Goal: Task Accomplishment & Management: Use online tool/utility

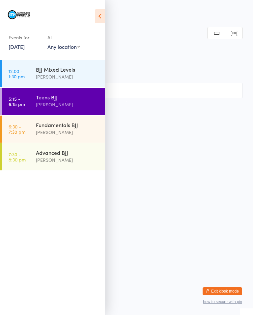
click at [82, 128] on div "Fundamentals BJJ" at bounding box center [68, 124] width 64 height 7
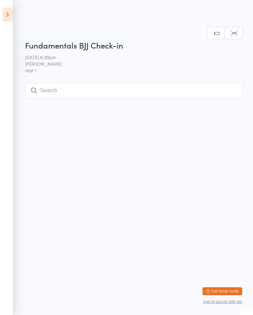
click at [137, 84] on input "search" at bounding box center [134, 90] width 218 height 15
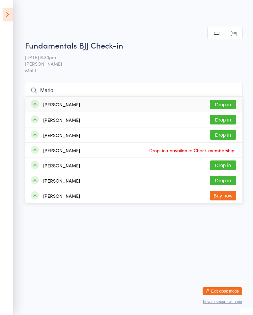
type input "Mario"
click at [225, 100] on button "Drop in" at bounding box center [223, 105] width 26 height 10
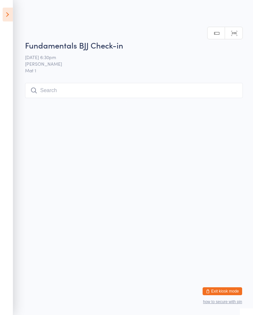
scroll to position [0, 0]
type input "Anika"
click at [220, 107] on button "Drop in" at bounding box center [223, 105] width 26 height 10
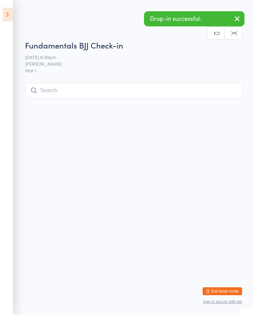
click at [227, 103] on html "You have now entered Kiosk Mode. Members will be able to check themselves in us…" at bounding box center [126, 157] width 253 height 315
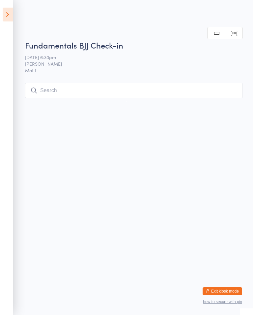
click at [133, 84] on input "search" at bounding box center [134, 90] width 218 height 15
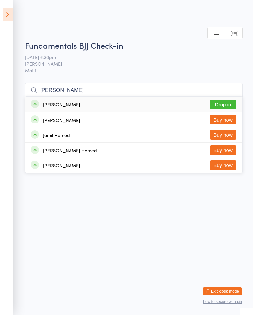
type input "[PERSON_NAME]"
click at [228, 100] on button "Drop in" at bounding box center [223, 105] width 26 height 10
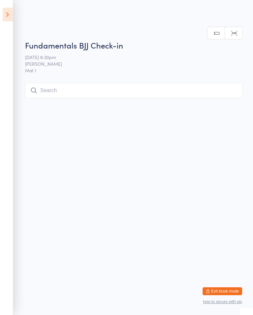
scroll to position [0, 0]
click at [72, 88] on input "search" at bounding box center [134, 90] width 218 height 15
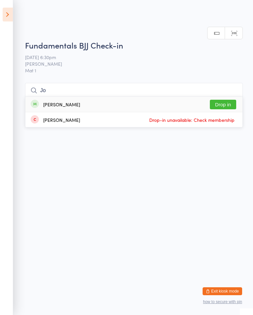
type input "J"
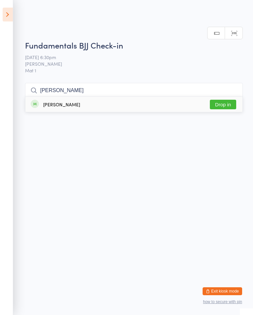
type input "[PERSON_NAME]"
click at [224, 100] on button "Drop in" at bounding box center [223, 105] width 26 height 10
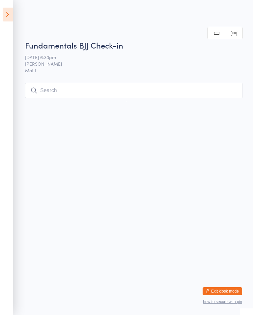
scroll to position [0, 0]
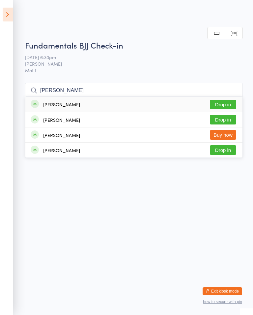
type input "[PERSON_NAME]"
click at [229, 106] on button "Drop in" at bounding box center [223, 105] width 26 height 10
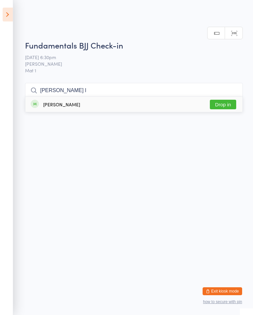
type input "[PERSON_NAME] l"
click at [225, 101] on button "Drop in" at bounding box center [223, 105] width 26 height 10
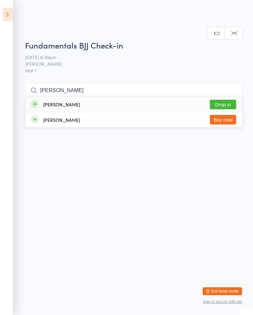
type input "[PERSON_NAME]"
click at [225, 106] on button "Drop in" at bounding box center [223, 105] width 26 height 10
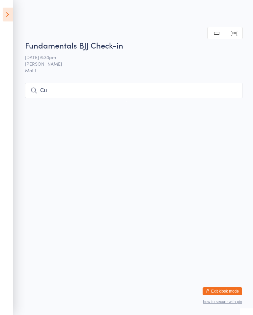
type input "C"
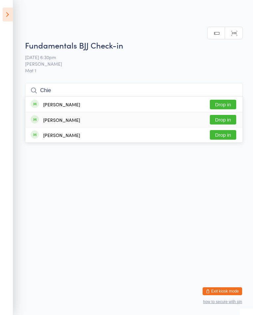
type input "Chie"
click at [227, 119] on button "Drop in" at bounding box center [223, 120] width 26 height 10
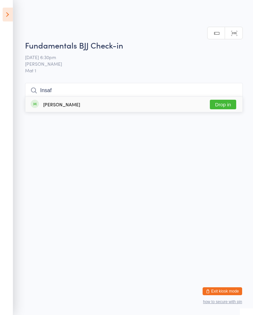
type input "Insaf"
click at [224, 109] on button "Drop in" at bounding box center [223, 105] width 26 height 10
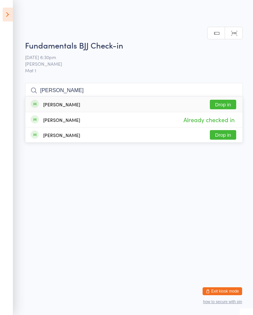
type input "[PERSON_NAME]"
click at [227, 103] on button "Drop in" at bounding box center [223, 105] width 26 height 10
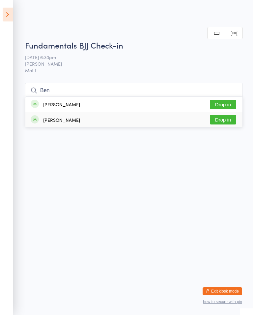
type input "Ben"
click at [219, 123] on button "Drop in" at bounding box center [223, 120] width 26 height 10
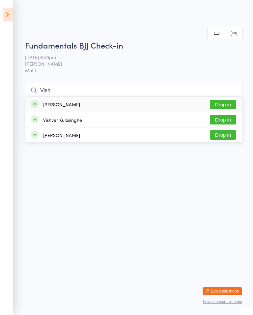
type input "Vish"
click at [224, 106] on button "Drop in" at bounding box center [223, 105] width 26 height 10
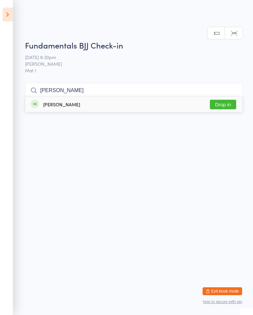
type input "[PERSON_NAME]"
click at [225, 104] on button "Drop in" at bounding box center [223, 105] width 26 height 10
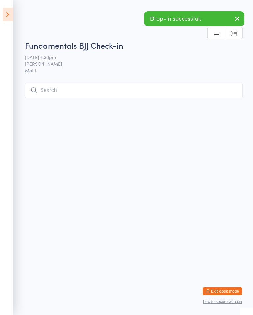
type input "M"
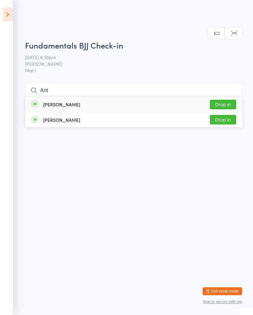
type input "Ant"
click at [222, 105] on button "Drop in" at bounding box center [223, 105] width 26 height 10
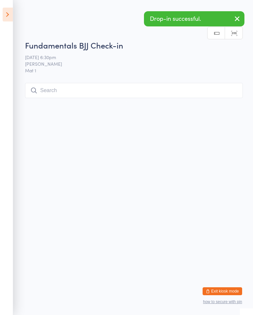
type input "C"
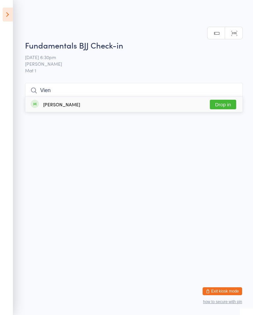
click at [231, 97] on input "Vien" at bounding box center [134, 90] width 218 height 15
type input "Vien"
click at [220, 100] on button "Drop in" at bounding box center [223, 105] width 26 height 10
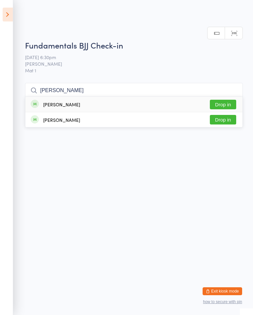
type input "[PERSON_NAME]"
click at [220, 100] on button "Drop in" at bounding box center [223, 105] width 26 height 10
type input "Evin"
click at [226, 100] on button "Drop in" at bounding box center [223, 105] width 26 height 10
